Goal: Task Accomplishment & Management: Manage account settings

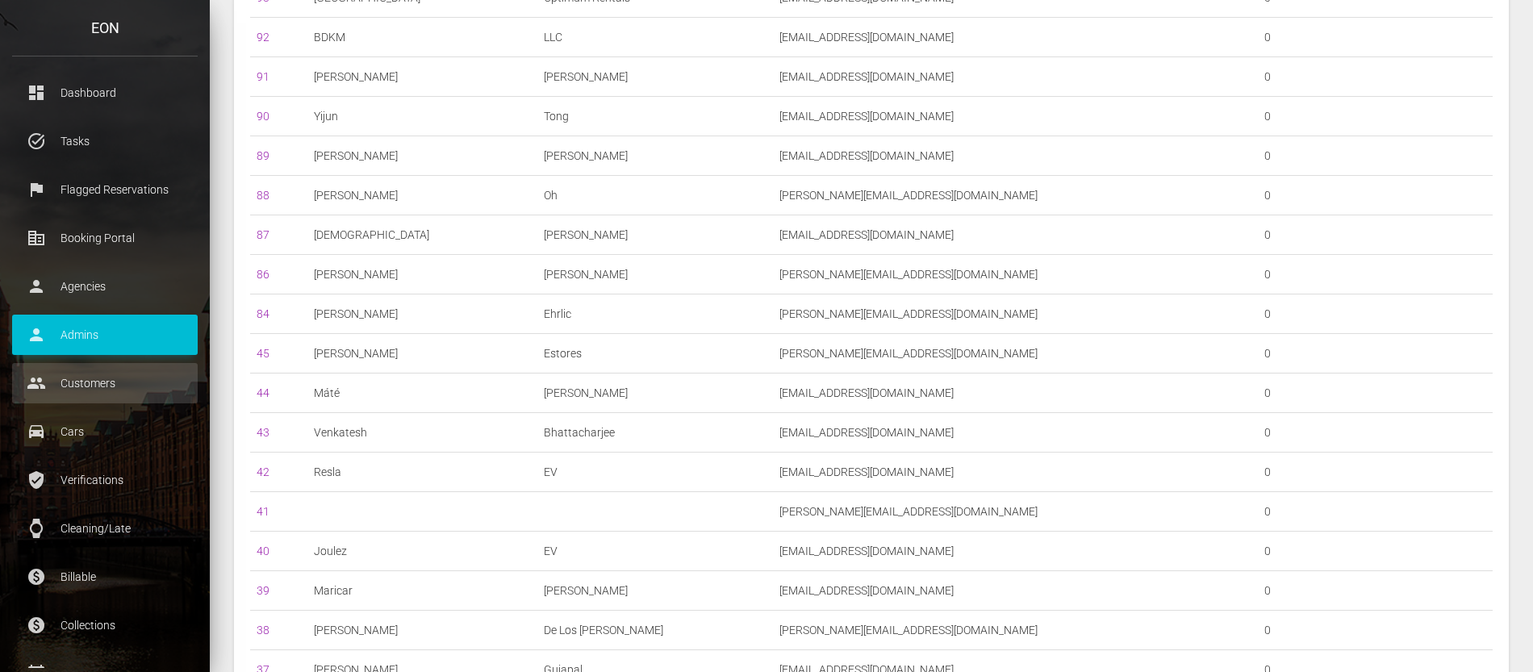
click at [110, 391] on p "Customers" at bounding box center [104, 383] width 161 height 24
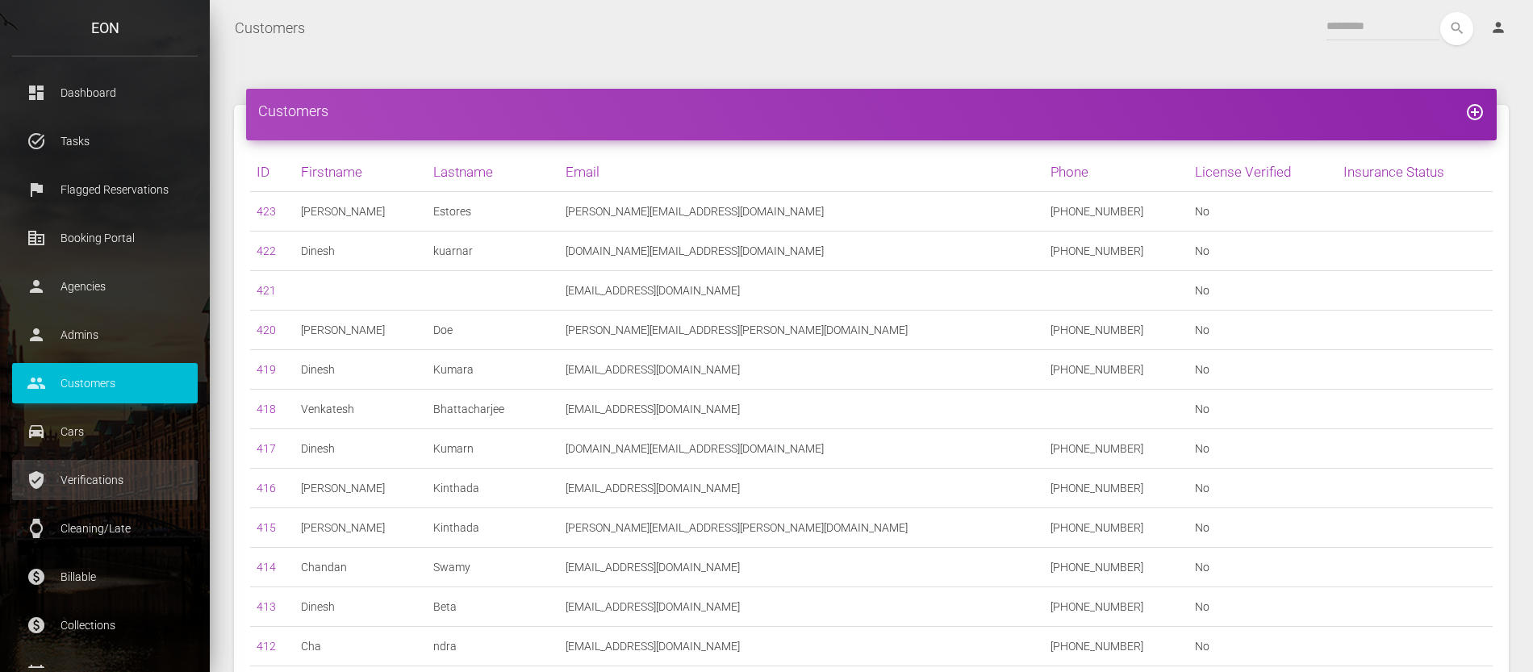
click at [95, 481] on p "Verifications" at bounding box center [104, 480] width 161 height 24
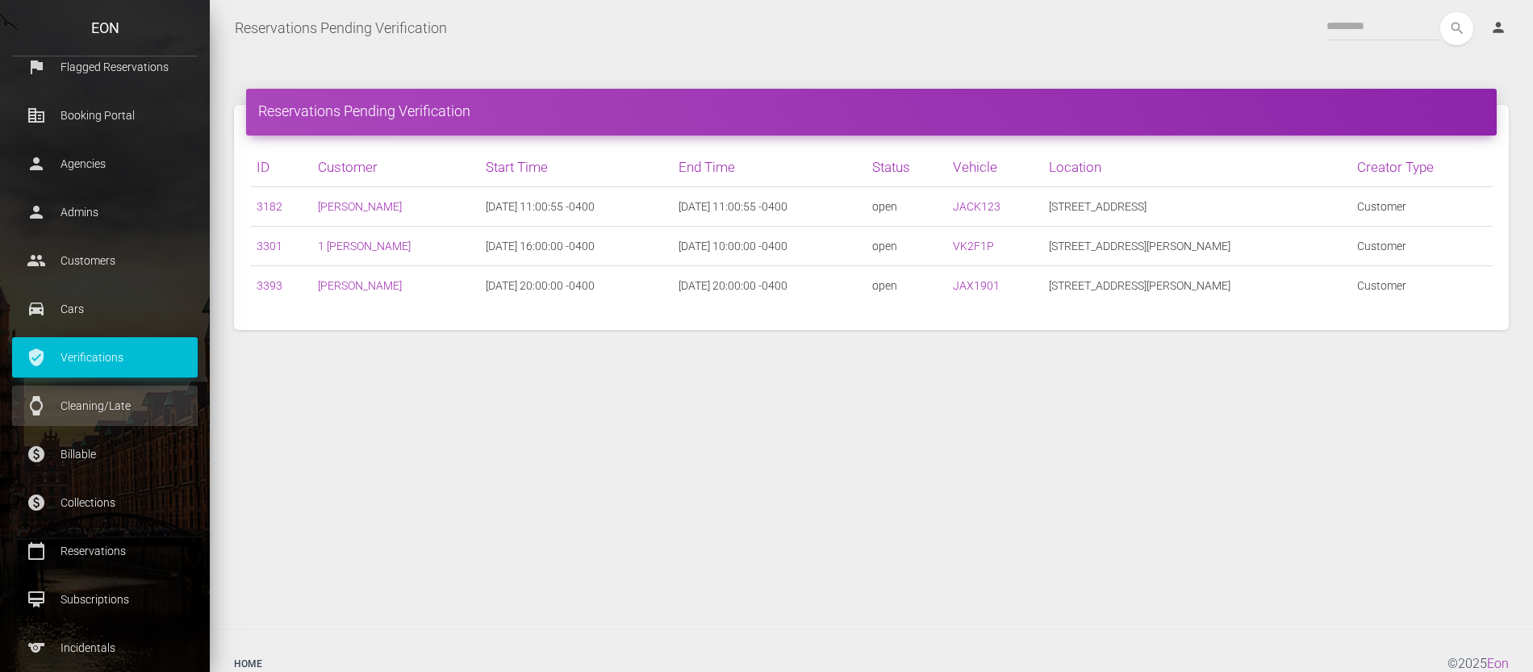
scroll to position [161, 0]
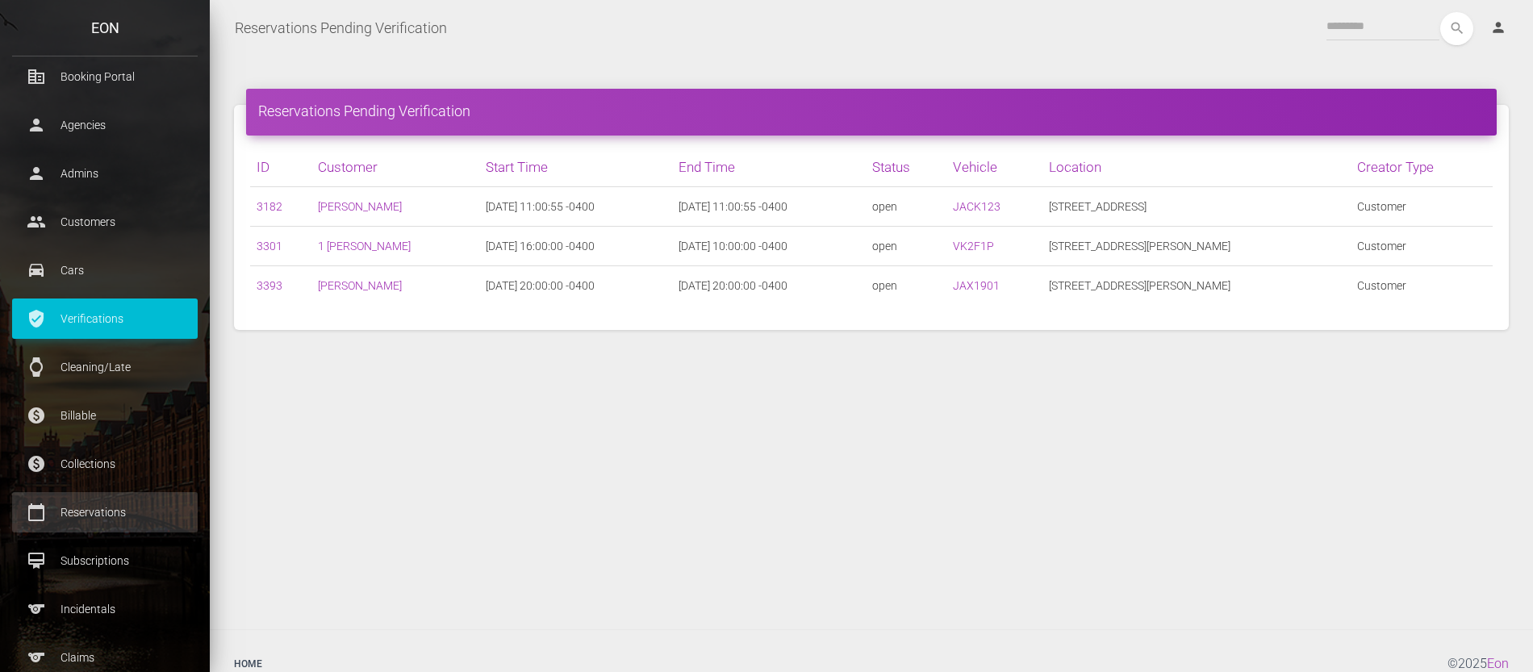
click at [107, 512] on p "Reservations" at bounding box center [104, 512] width 161 height 24
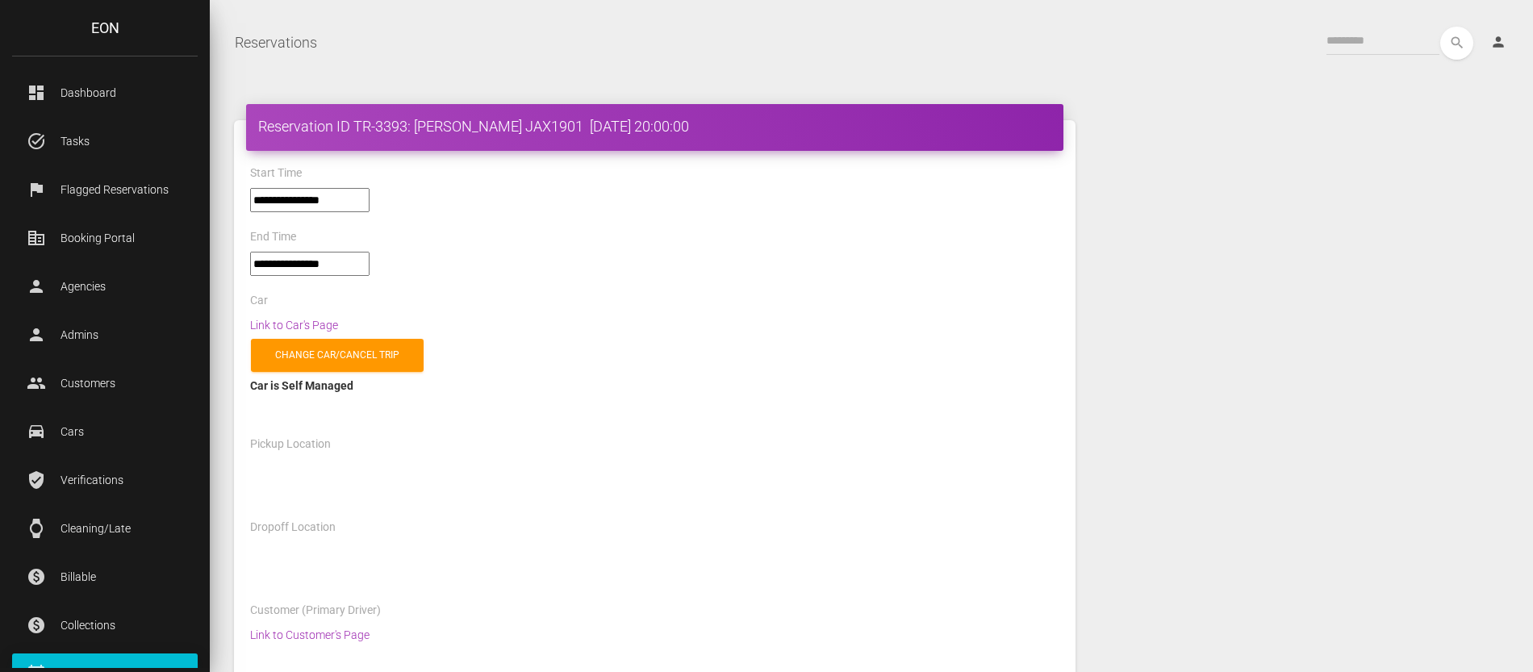
select select "***"
select select
select select "***"
select select
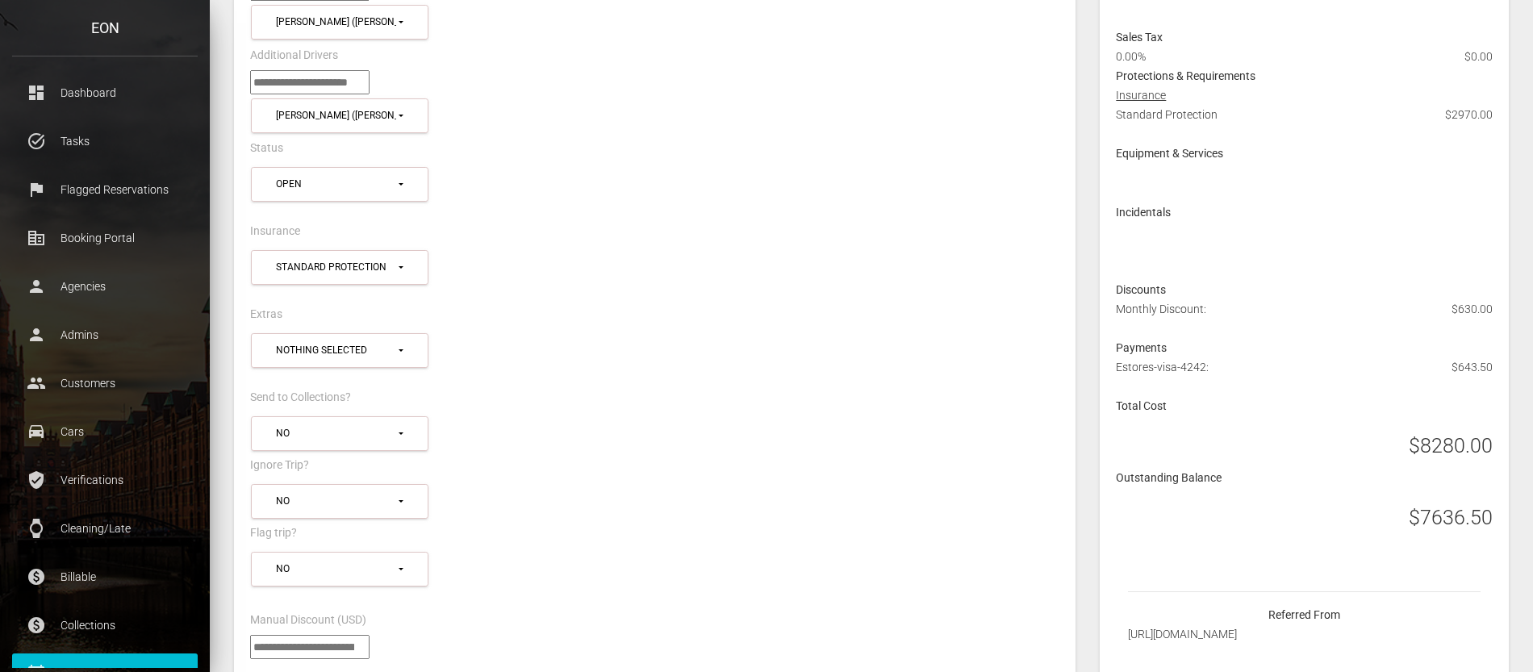
scroll to position [807, 0]
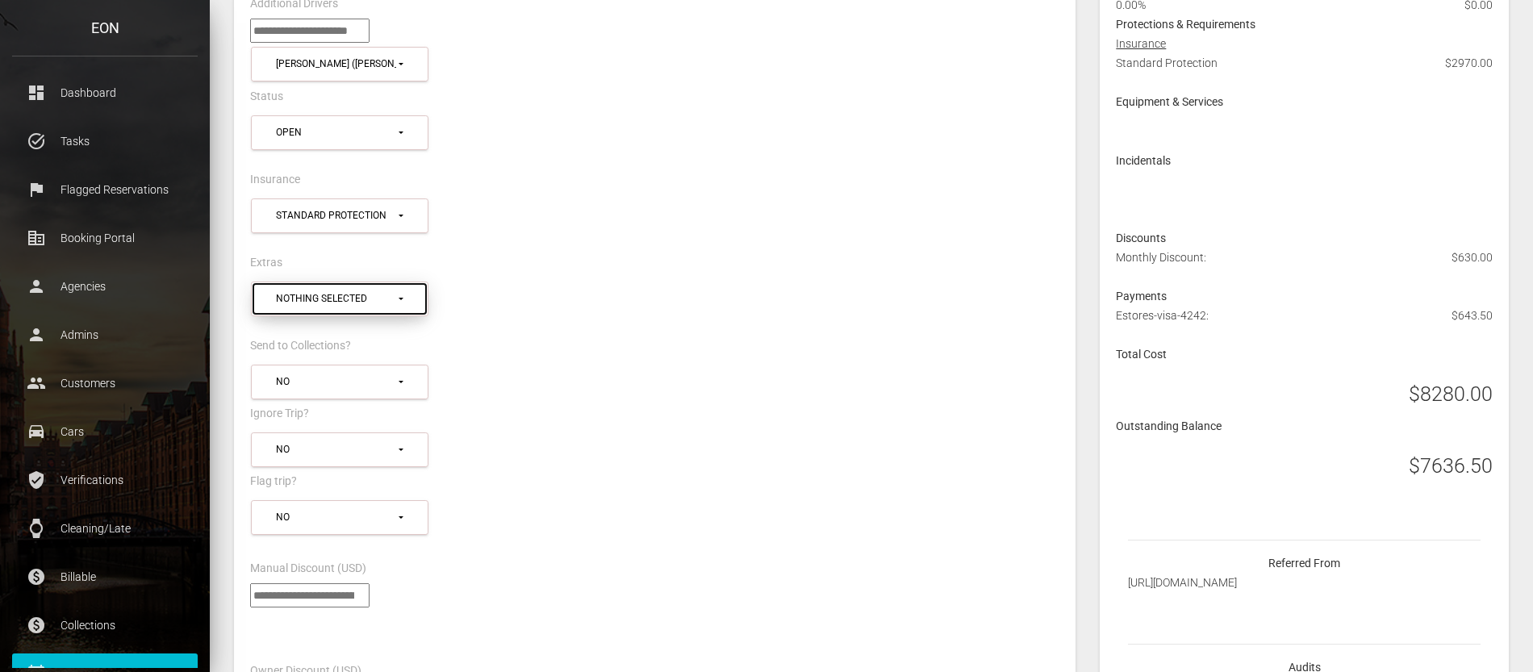
click at [405, 299] on button "Nothing selected" at bounding box center [340, 299] width 178 height 35
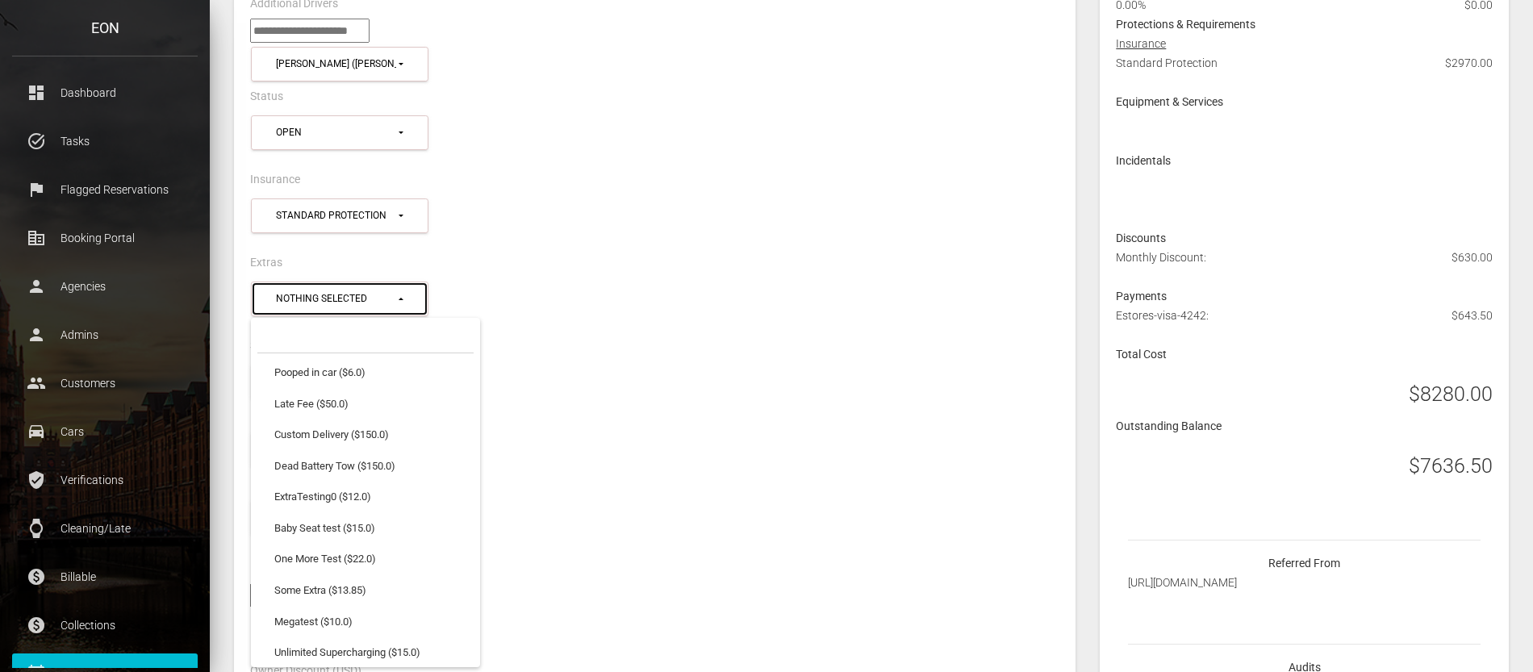
click at [405, 299] on button "Nothing selected" at bounding box center [340, 299] width 178 height 35
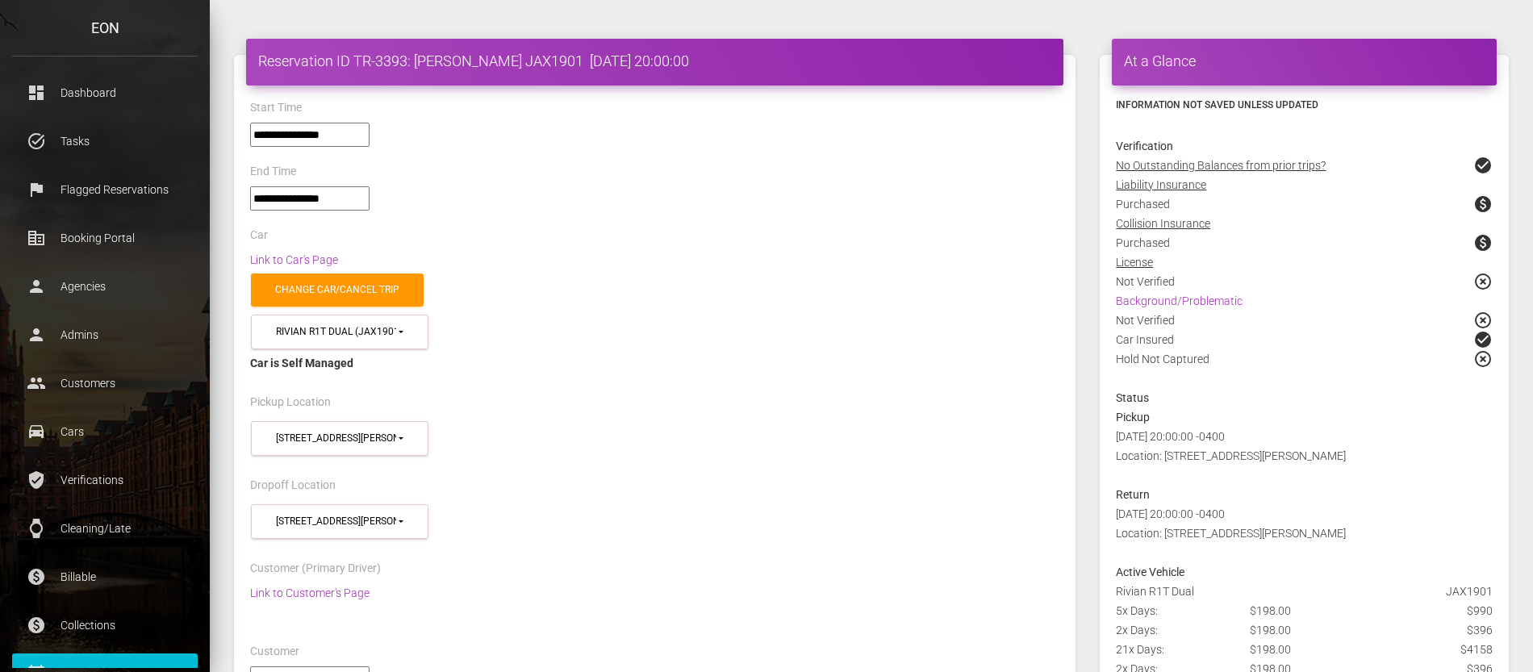
scroll to position [242, 0]
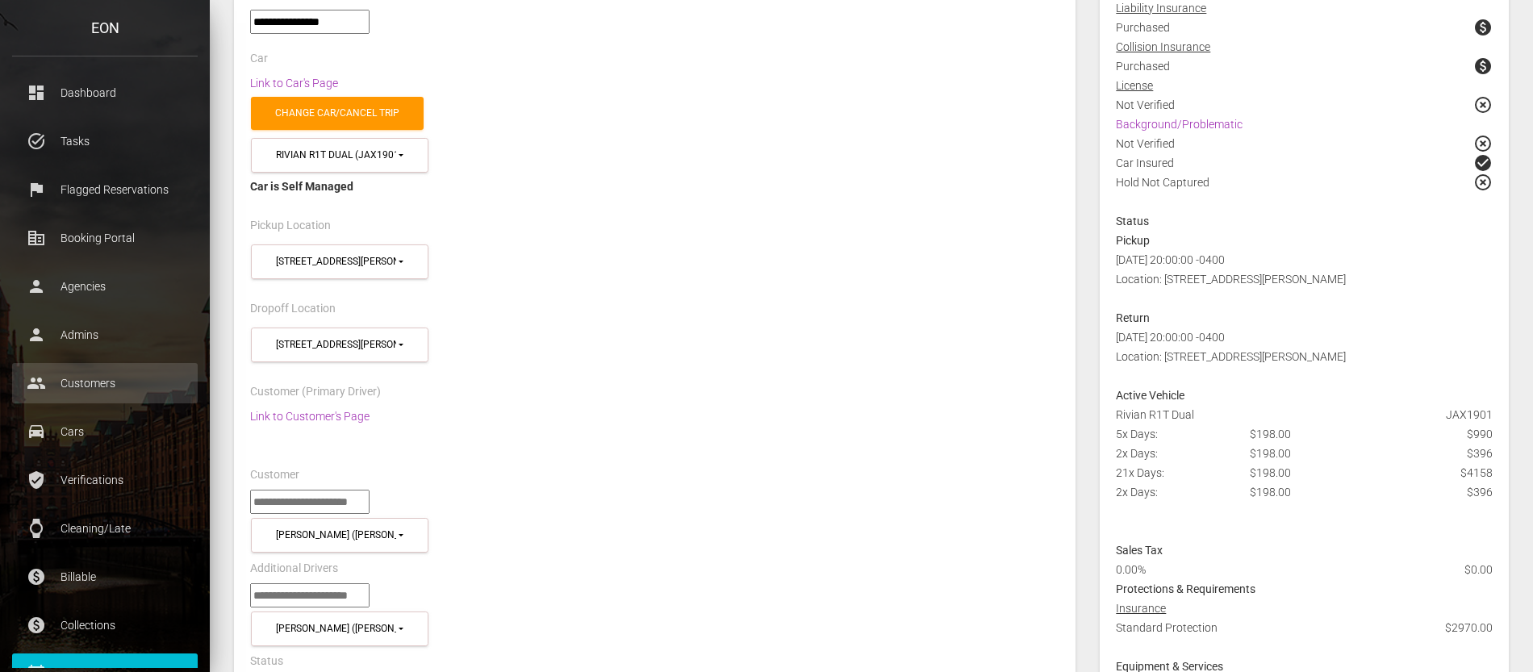
click at [119, 387] on p "Customers" at bounding box center [104, 383] width 161 height 24
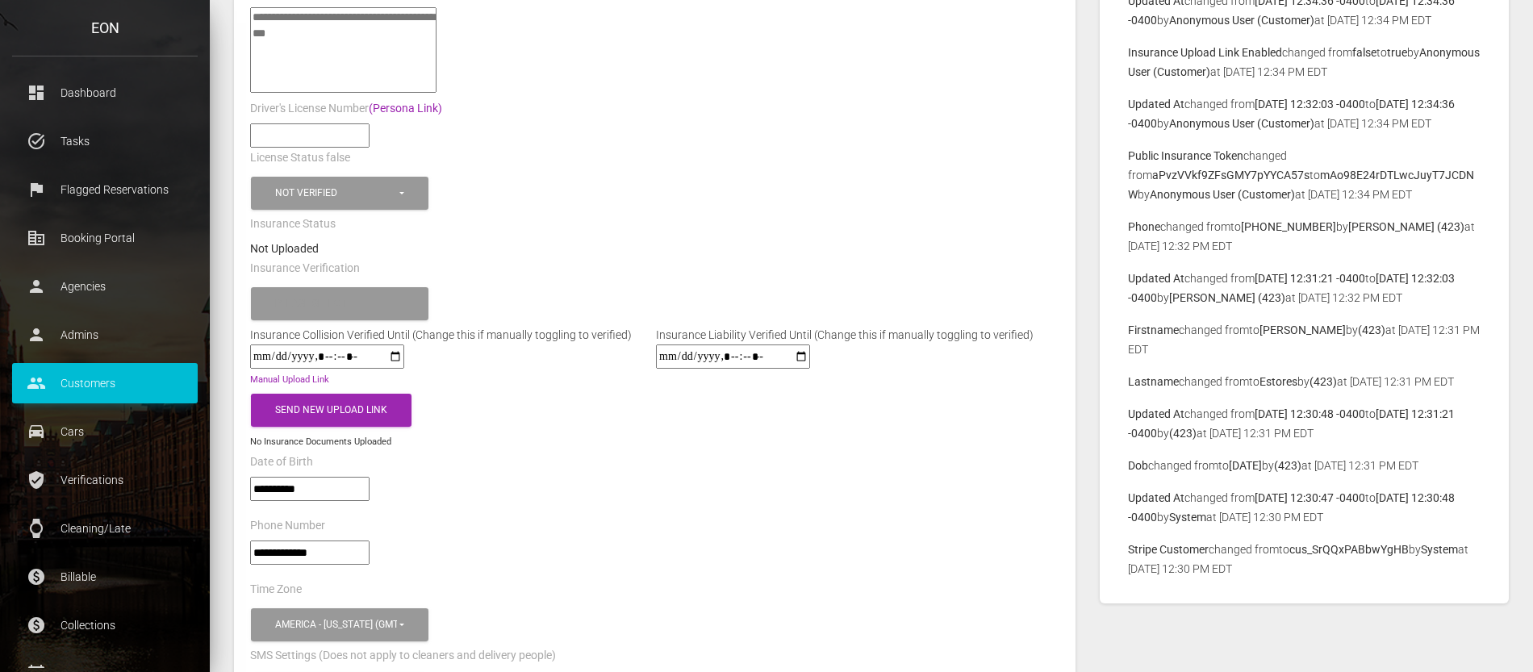
scroll to position [646, 0]
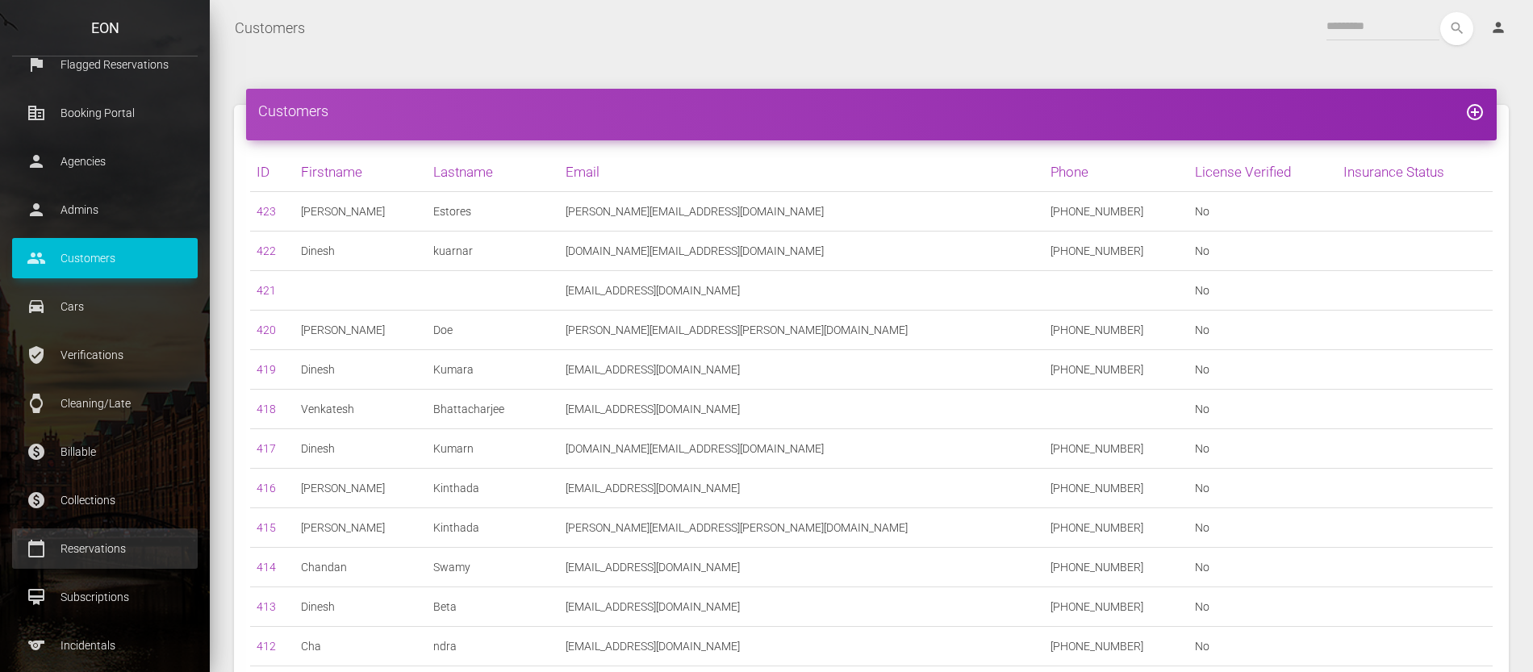
scroll to position [161, 0]
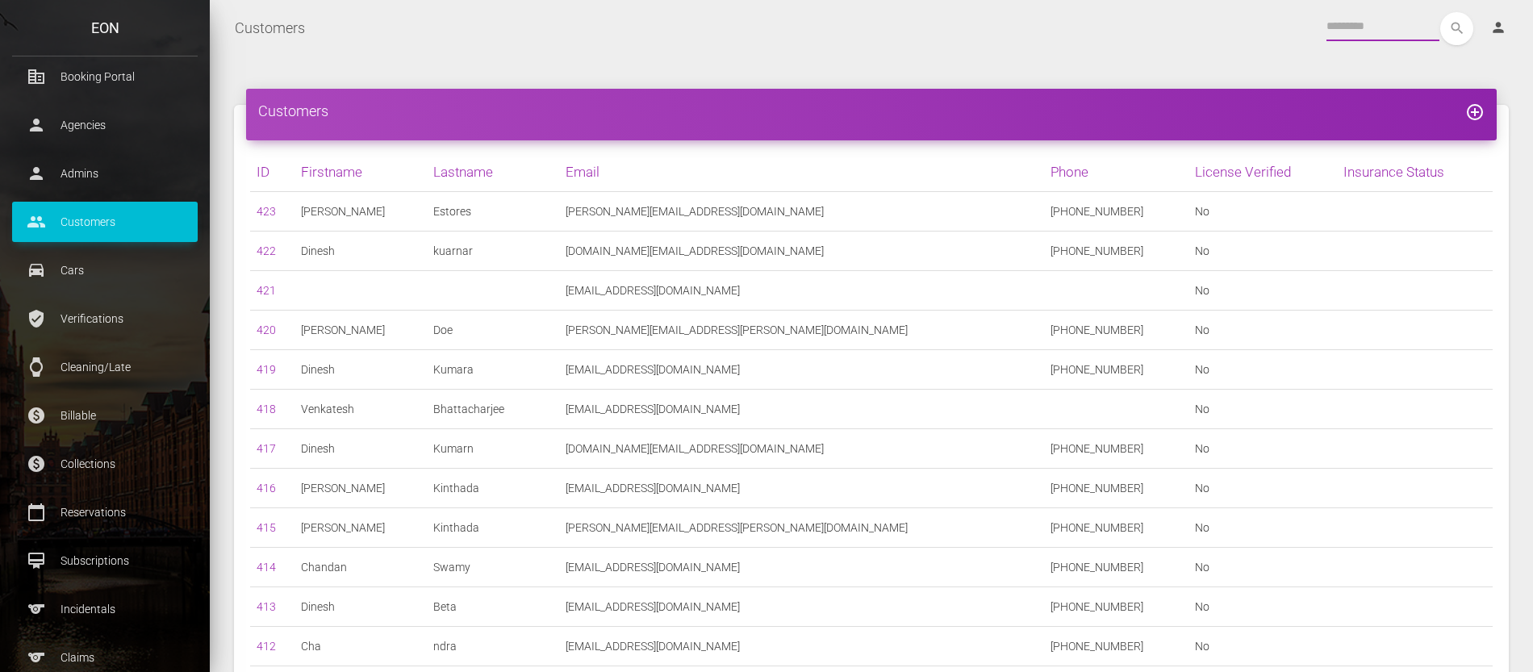
click at [1364, 31] on input "text" at bounding box center [1383, 26] width 113 height 29
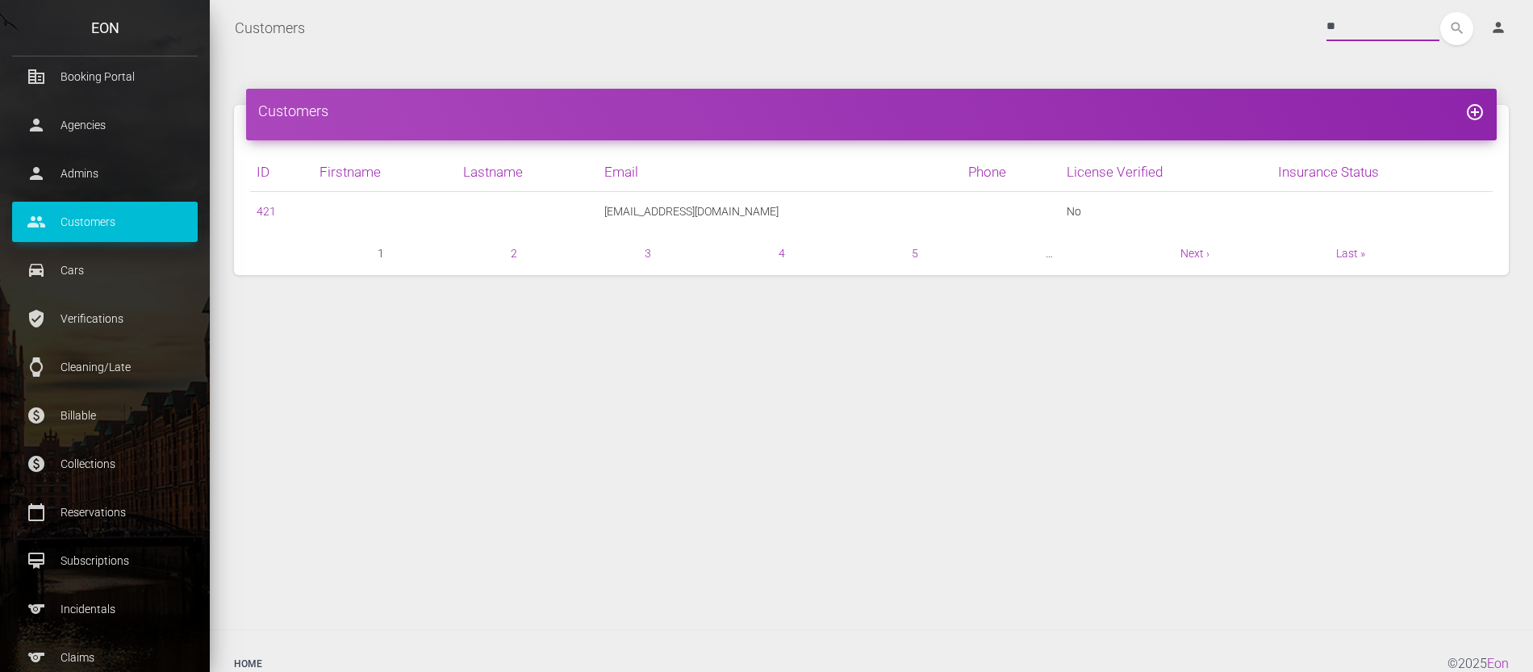
type input "*"
